Goal: Task Accomplishment & Management: Manage account settings

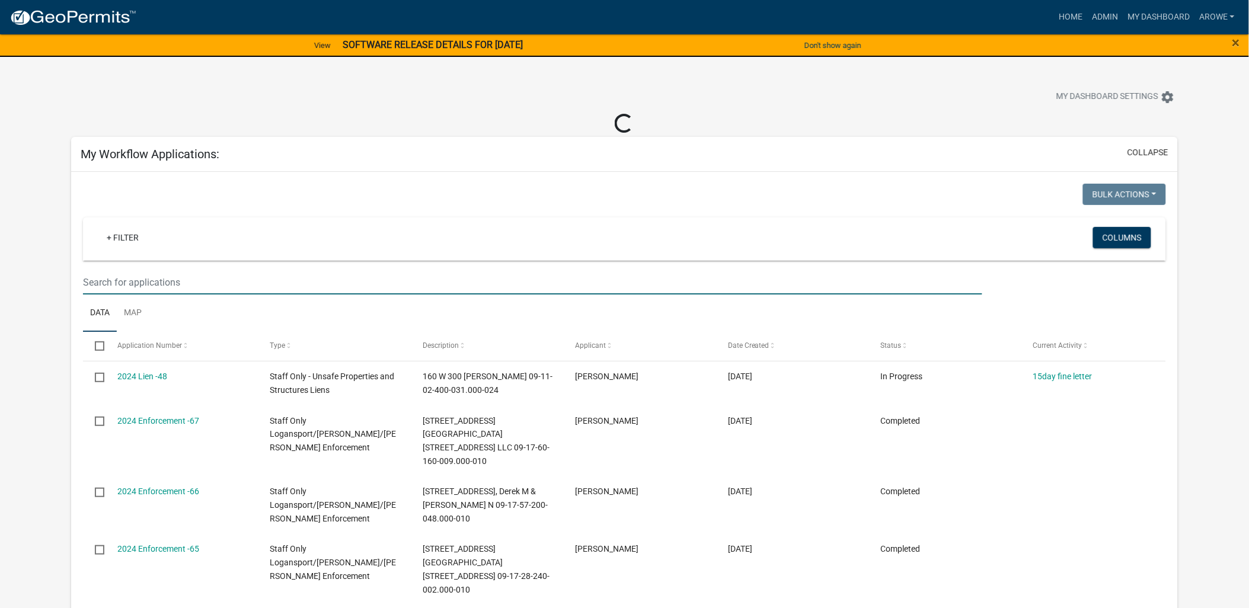
click at [257, 274] on input "text" at bounding box center [532, 282] width 899 height 24
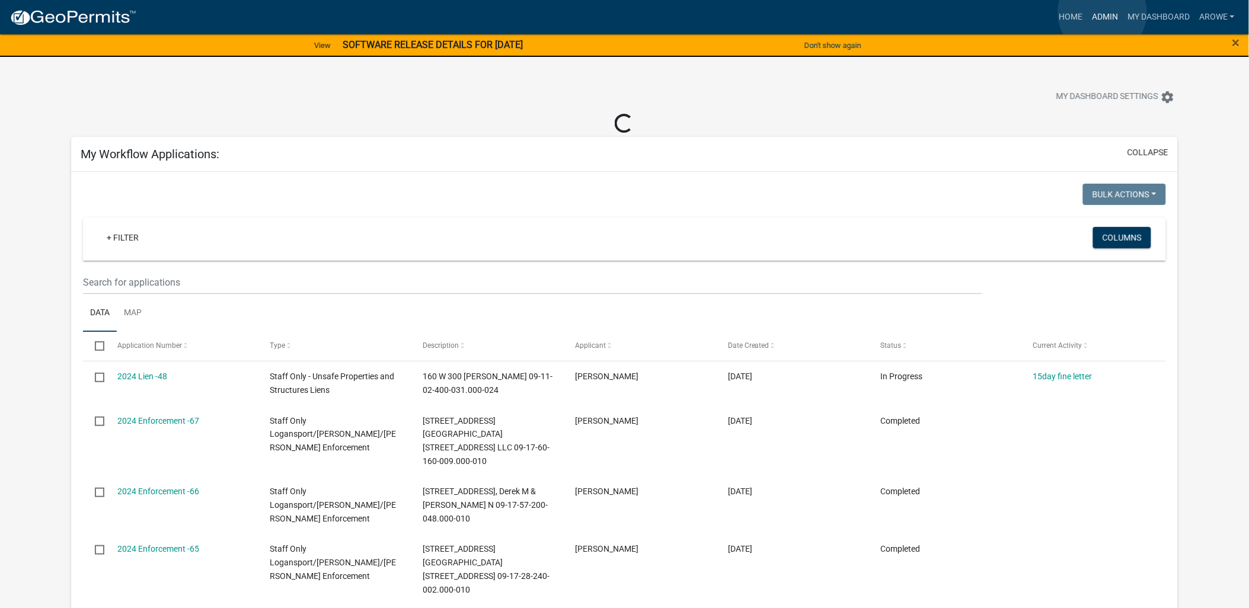
click at [1102, 12] on link "Admin" at bounding box center [1105, 17] width 36 height 23
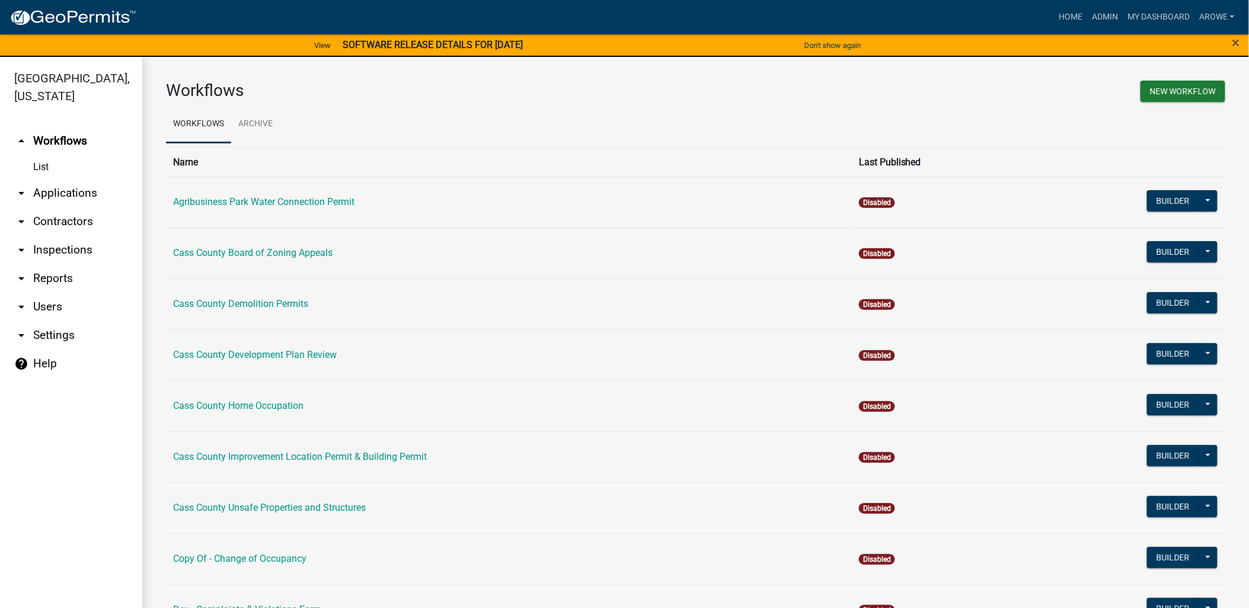
click at [60, 179] on link "arrow_drop_down Applications" at bounding box center [71, 193] width 142 height 28
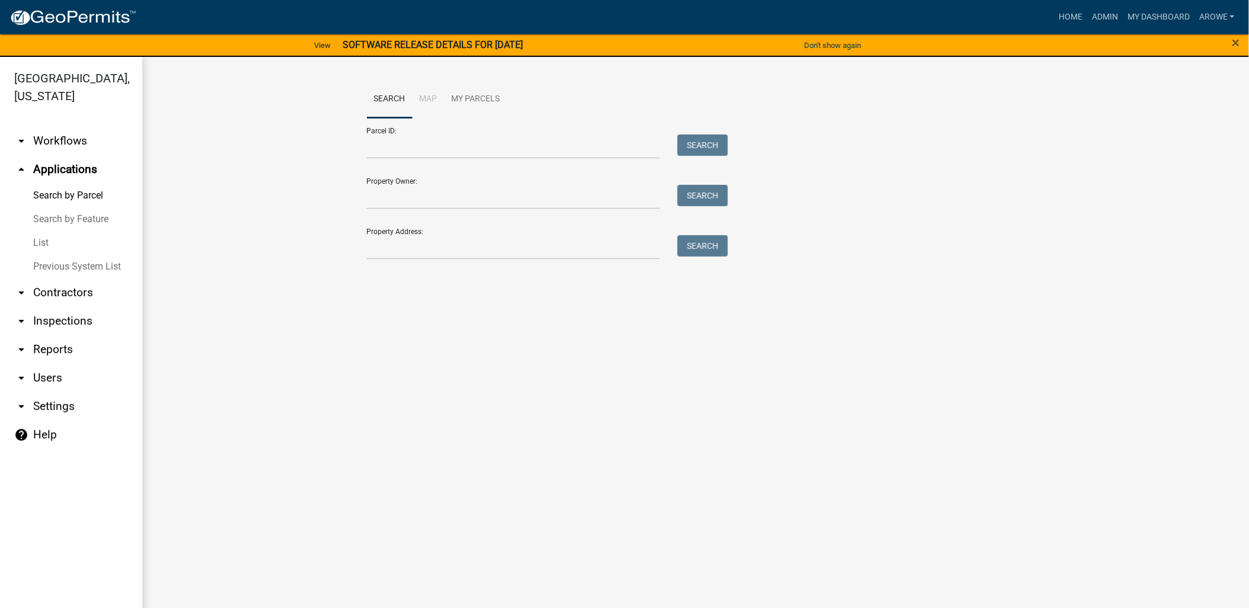
click at [42, 231] on link "List" at bounding box center [71, 243] width 142 height 24
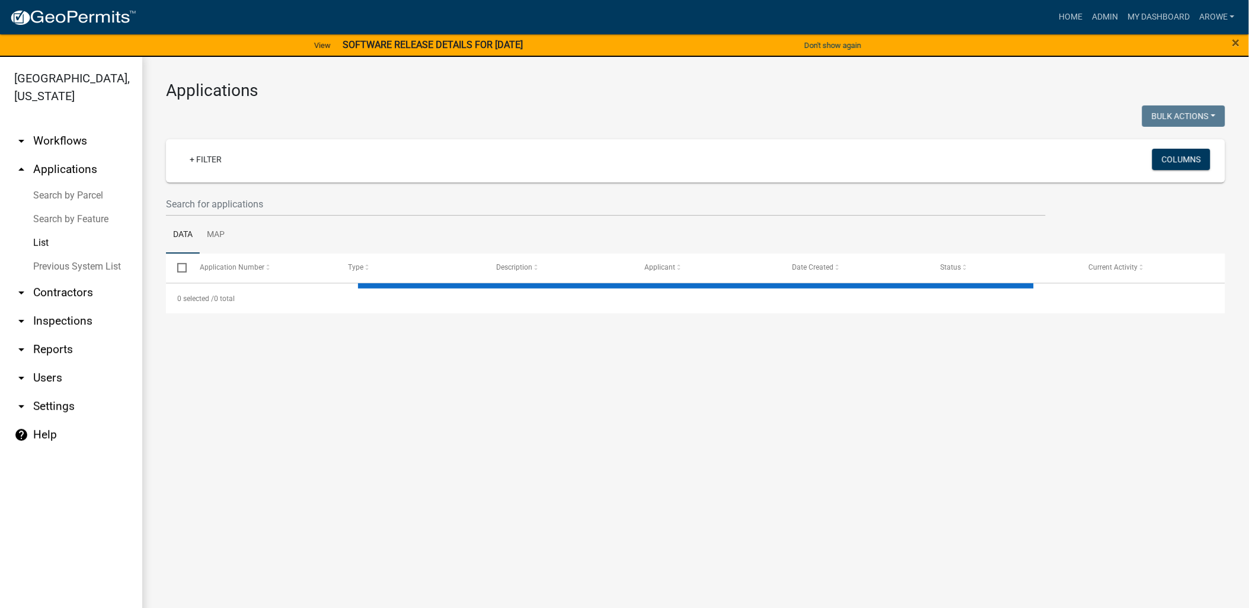
select select "3: 100"
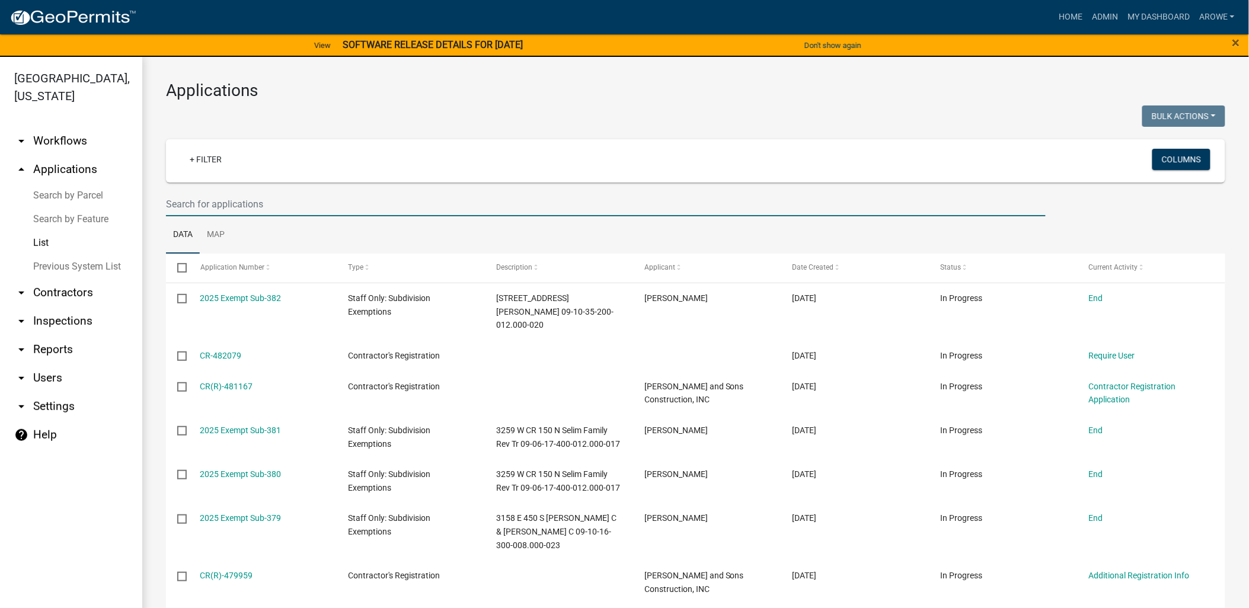
click at [661, 199] on input "text" at bounding box center [605, 204] width 879 height 24
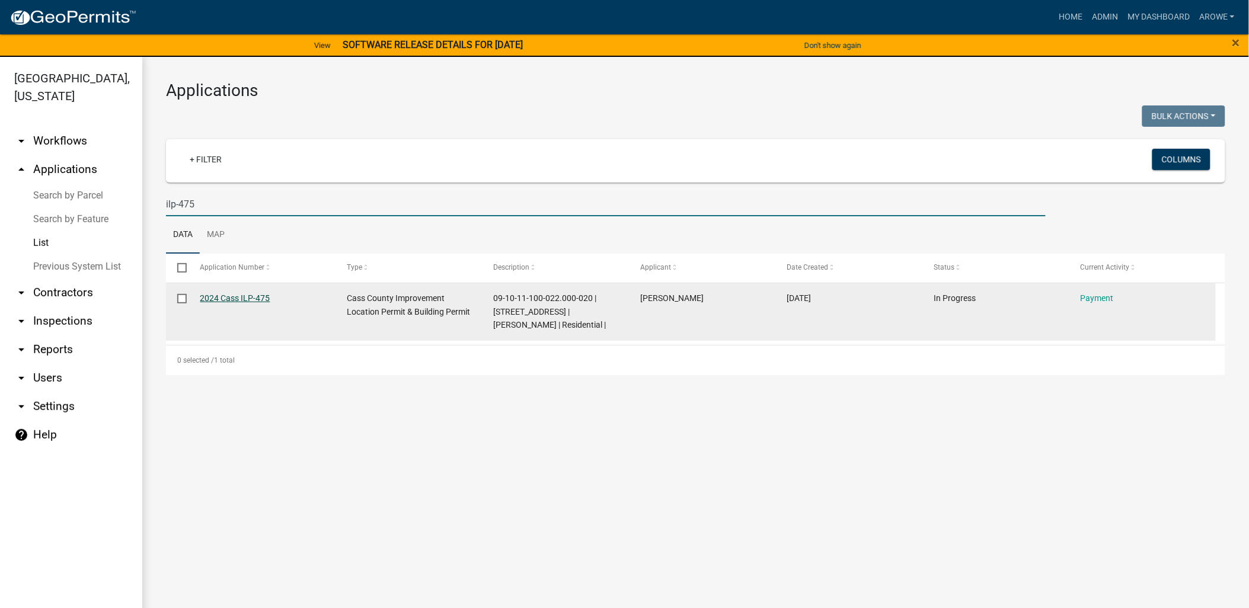
type input "ilp-475"
click at [246, 295] on link "2024 Cass ILP-475" at bounding box center [235, 297] width 70 height 9
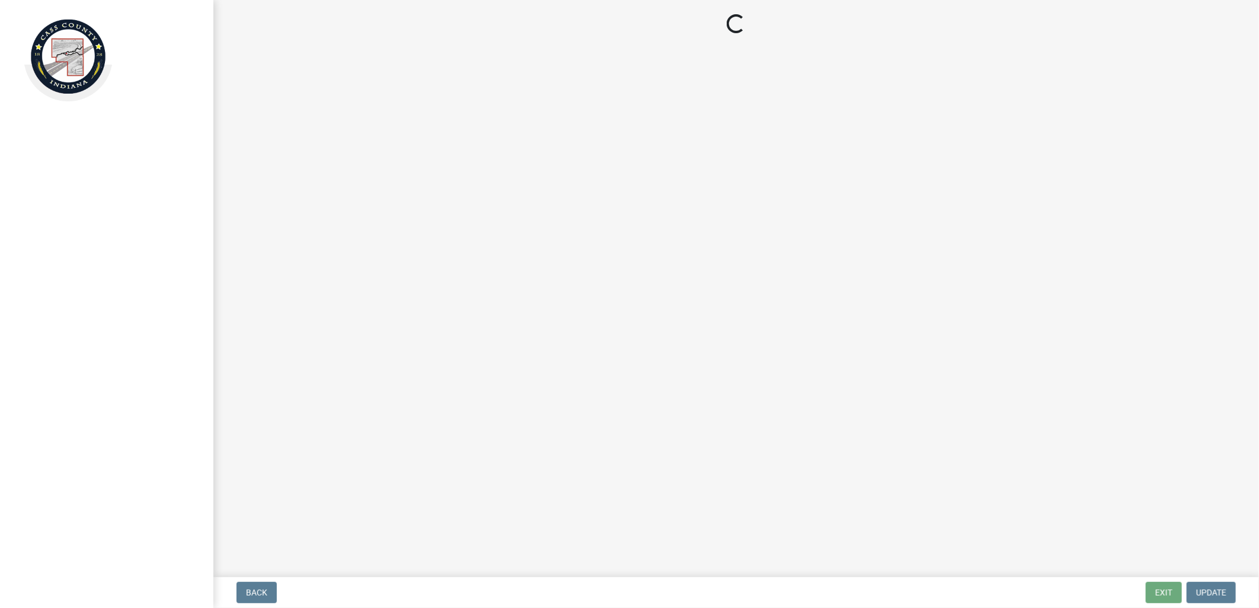
select select "3: 3"
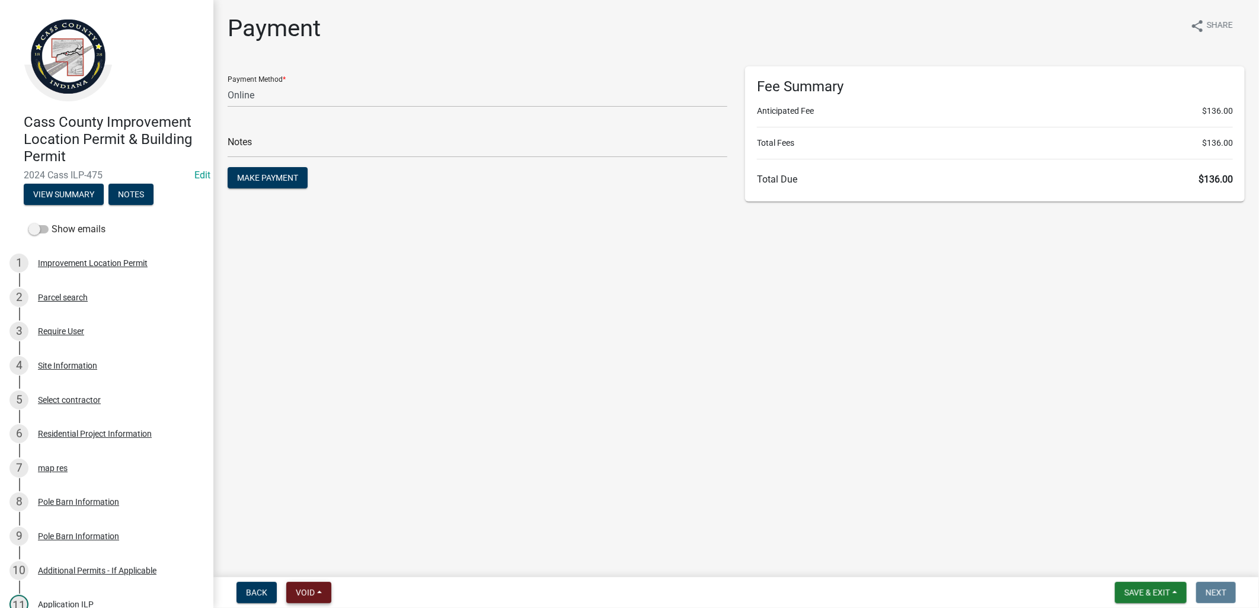
click at [303, 591] on span "Void" at bounding box center [305, 592] width 19 height 9
click at [311, 564] on button "Void" at bounding box center [333, 562] width 95 height 28
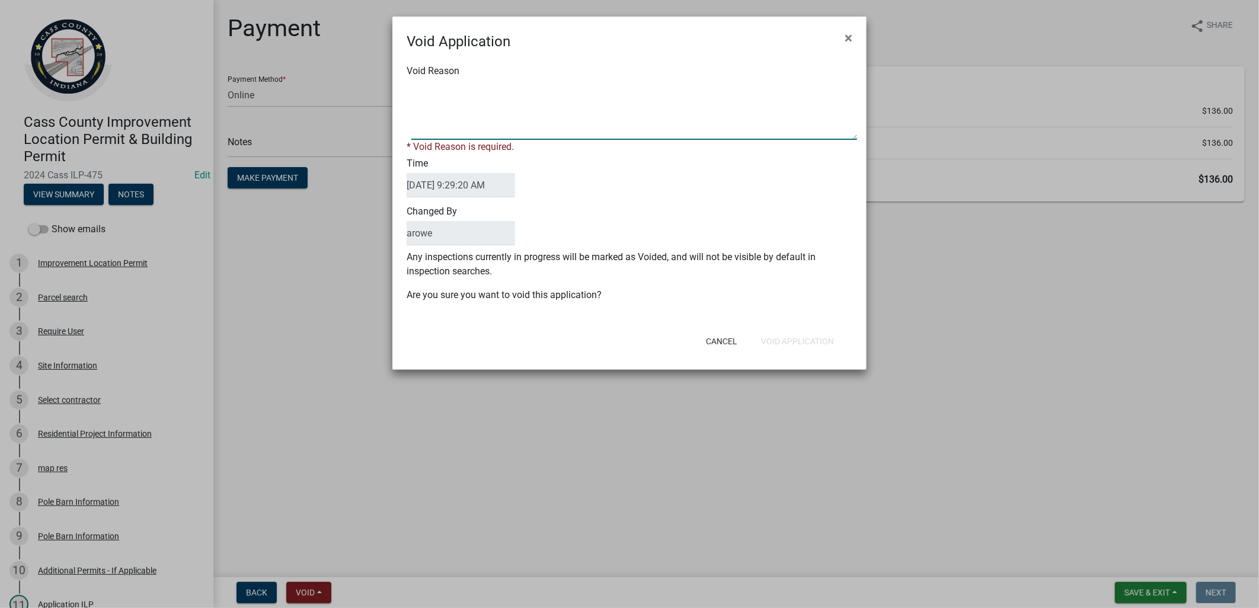
click at [459, 116] on textarea "Void Reason" at bounding box center [634, 110] width 446 height 59
type textarea "void"
click at [807, 341] on div "Cancel Void Application" at bounding box center [707, 341] width 292 height 31
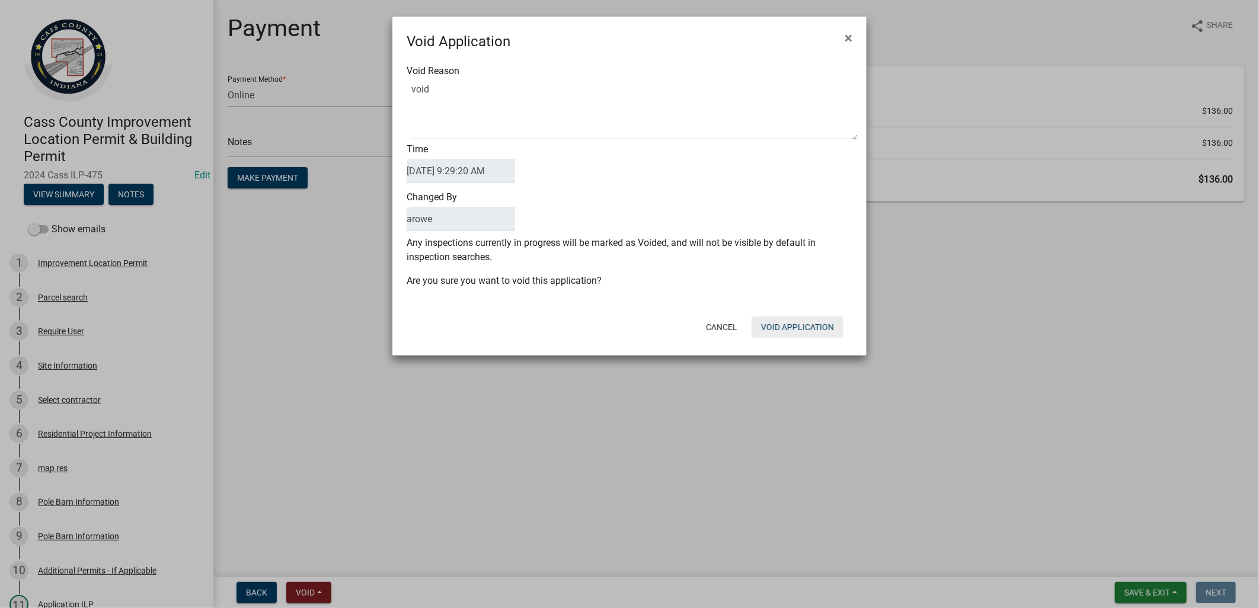
click at [807, 322] on button "Void Application" at bounding box center [797, 326] width 92 height 21
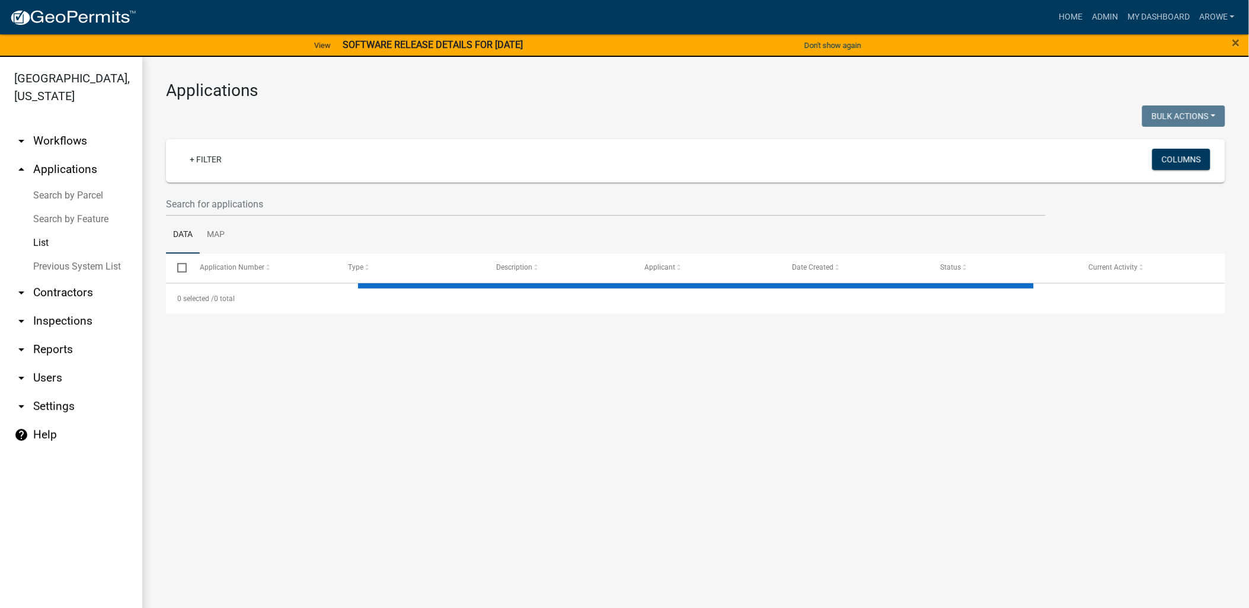
select select "3: 100"
